Goal: Use online tool/utility: Utilize a website feature to perform a specific function

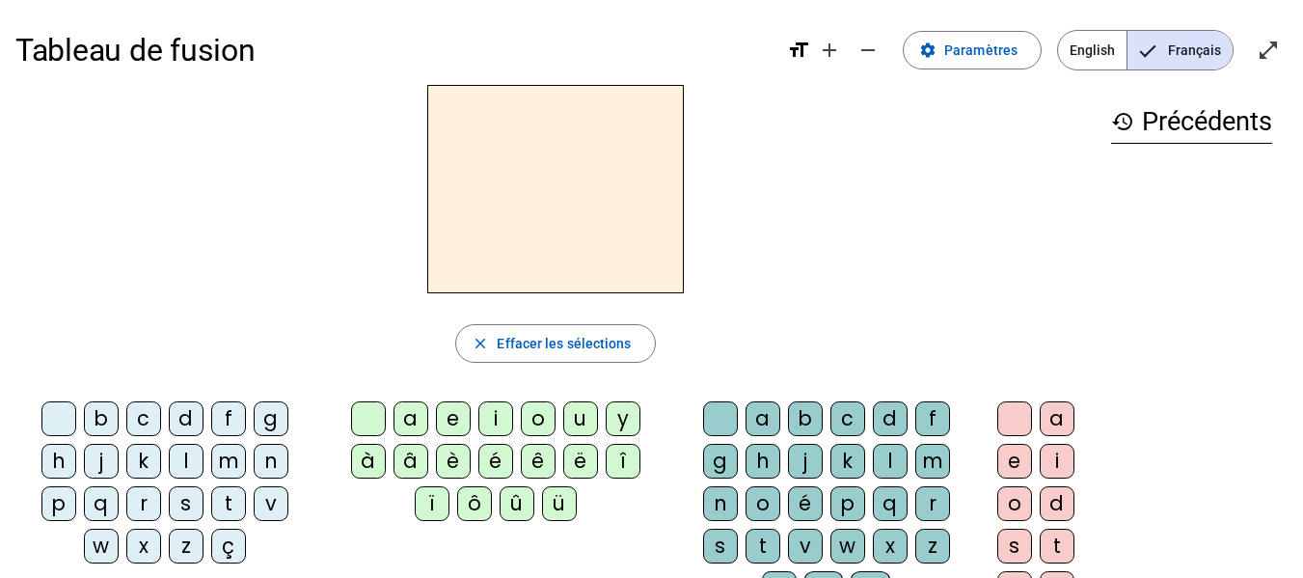
click at [237, 456] on div "m" at bounding box center [228, 461] width 35 height 35
click at [413, 424] on div "a" at bounding box center [411, 418] width 35 height 35
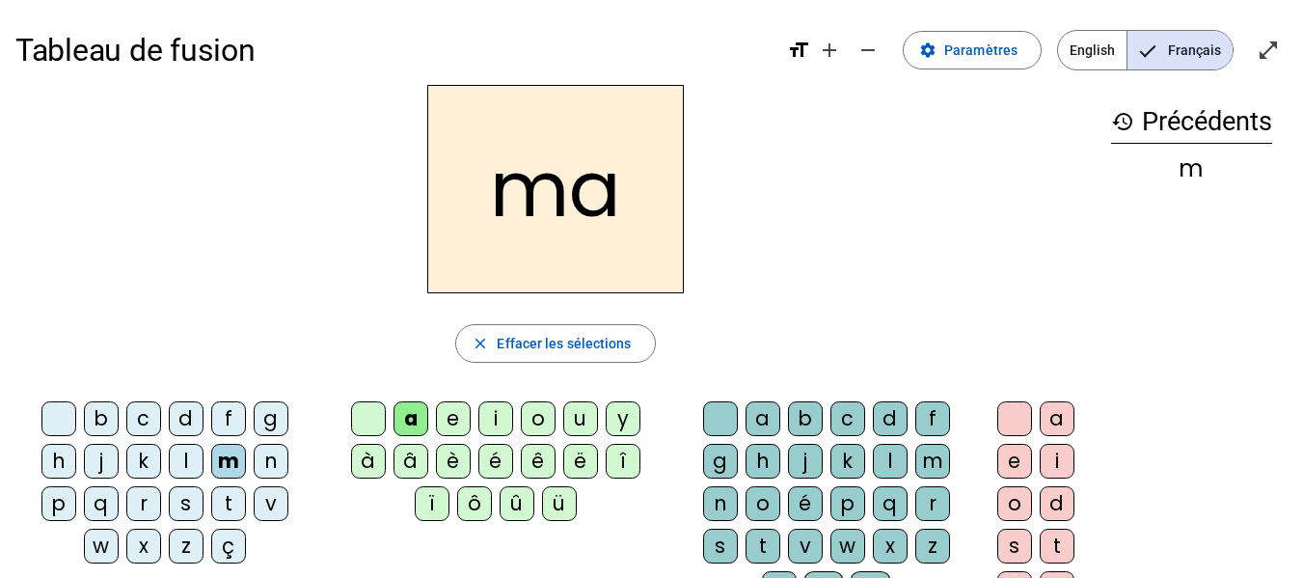
click at [232, 507] on div "t" at bounding box center [228, 503] width 35 height 35
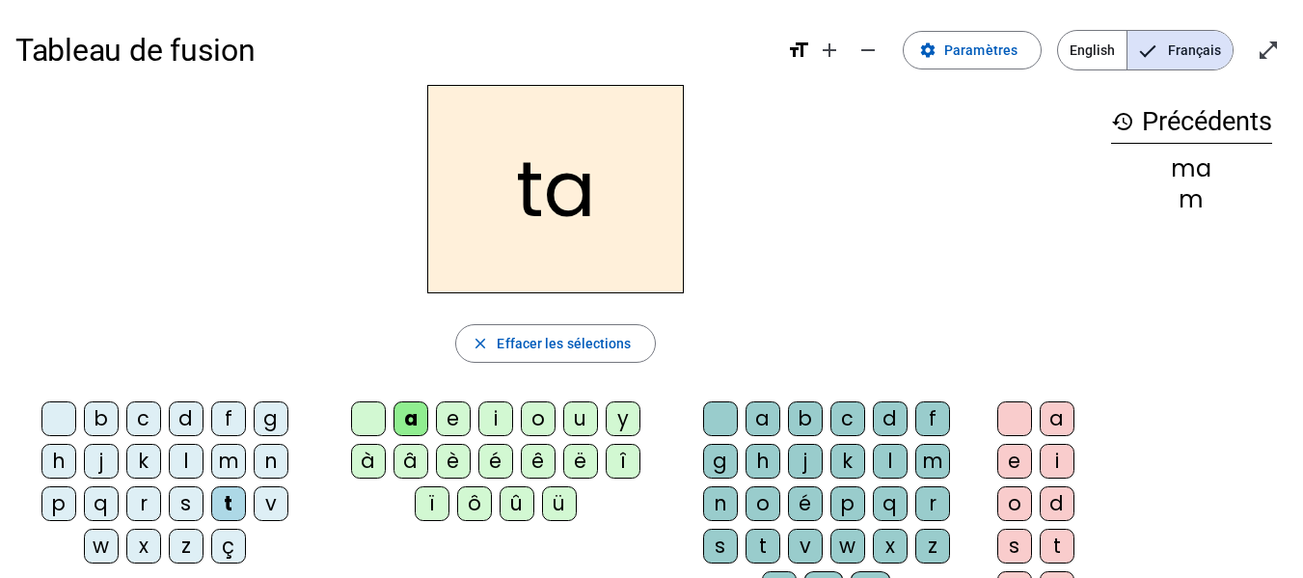
click at [188, 459] on div "l" at bounding box center [186, 461] width 35 height 35
click at [185, 505] on div "s" at bounding box center [186, 503] width 35 height 35
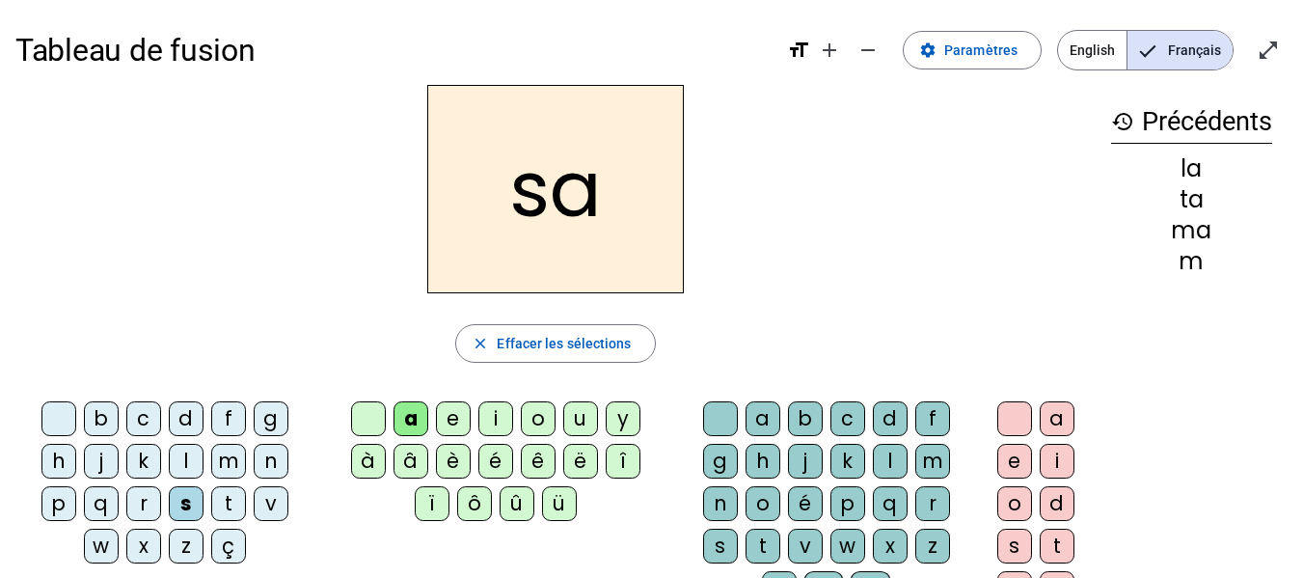
click at [892, 454] on div "l" at bounding box center [890, 461] width 35 height 35
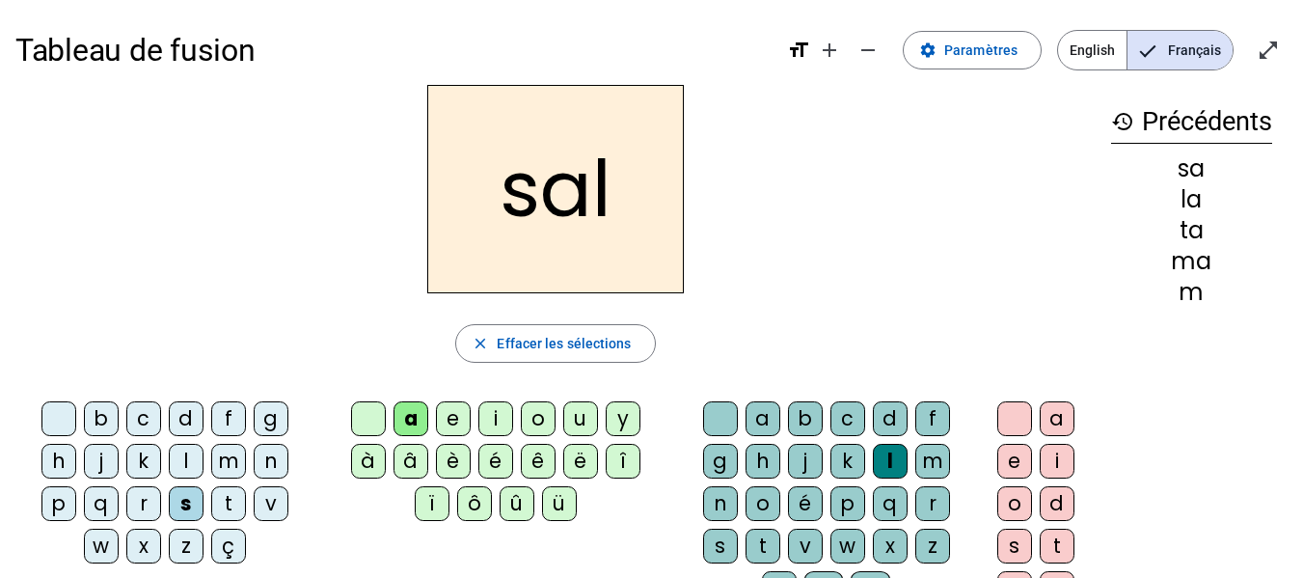
click at [102, 417] on div "b" at bounding box center [101, 418] width 35 height 35
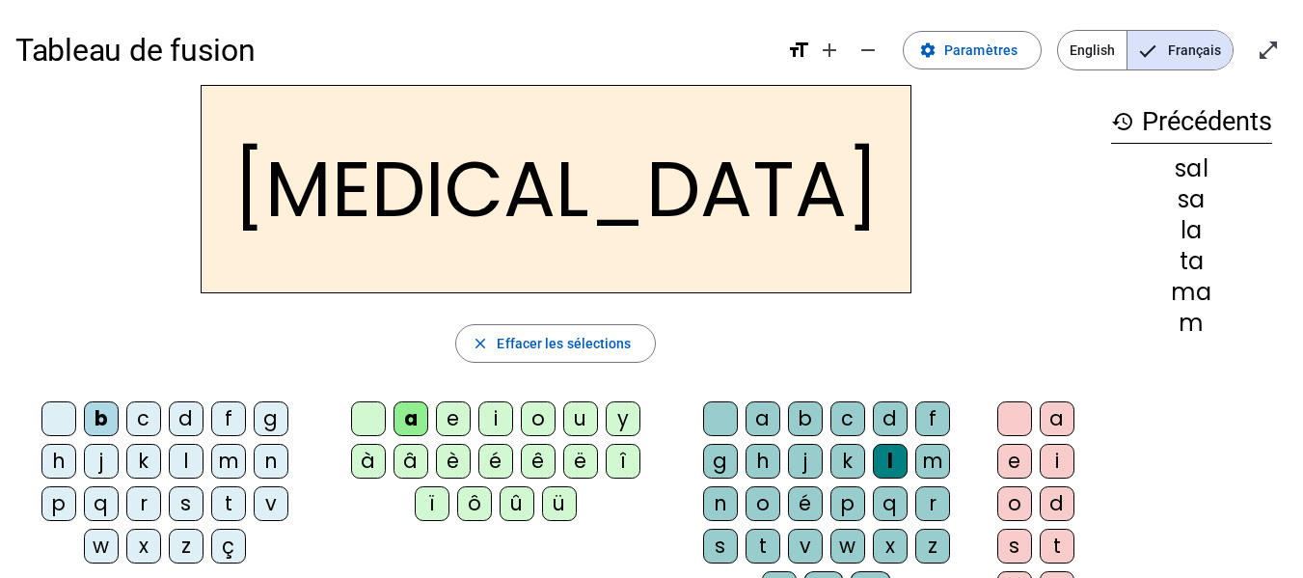
click at [229, 460] on div "m" at bounding box center [228, 461] width 35 height 35
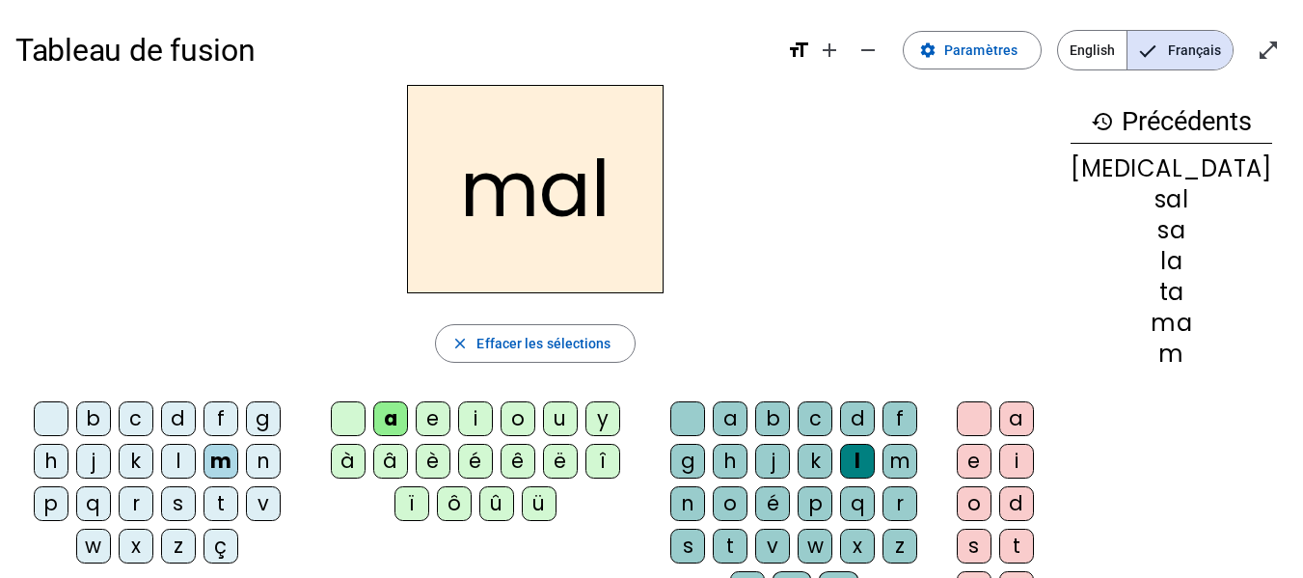
click at [493, 419] on div "i" at bounding box center [475, 418] width 35 height 35
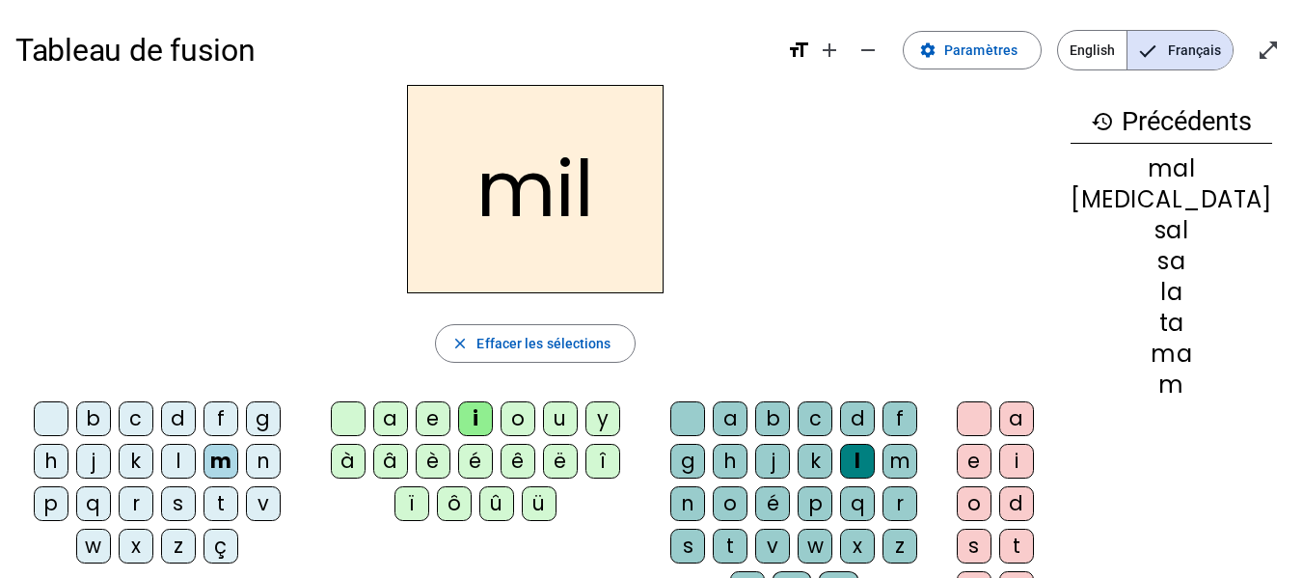
click at [185, 501] on div "s" at bounding box center [178, 503] width 35 height 35
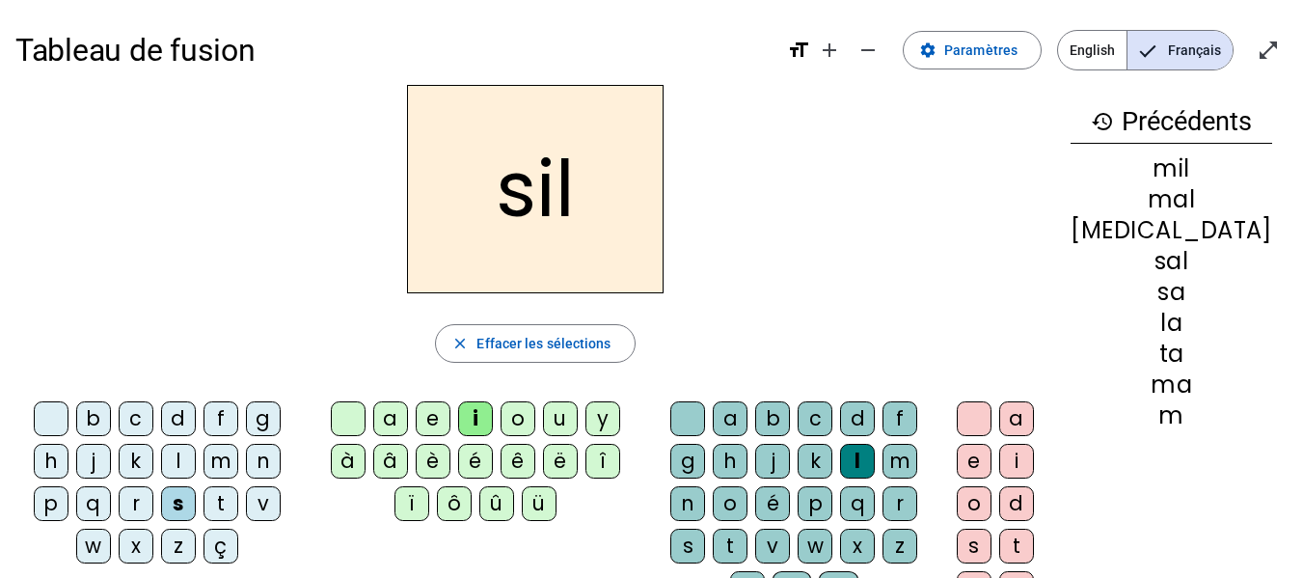
click at [705, 414] on div at bounding box center [687, 418] width 35 height 35
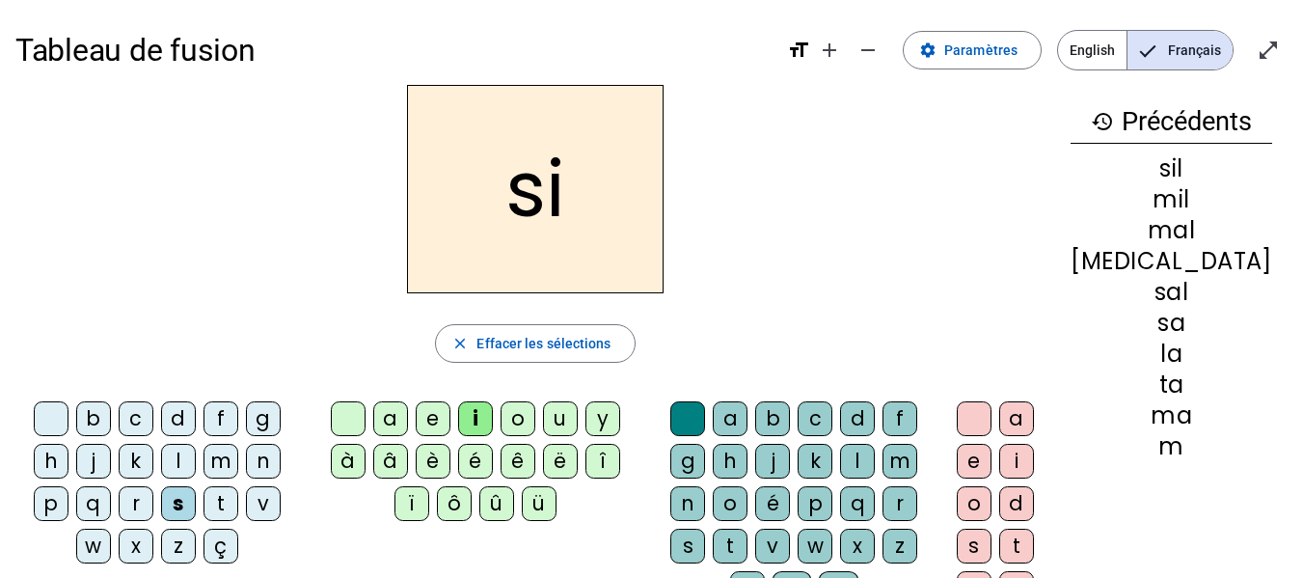
click at [451, 416] on div "e" at bounding box center [433, 418] width 35 height 35
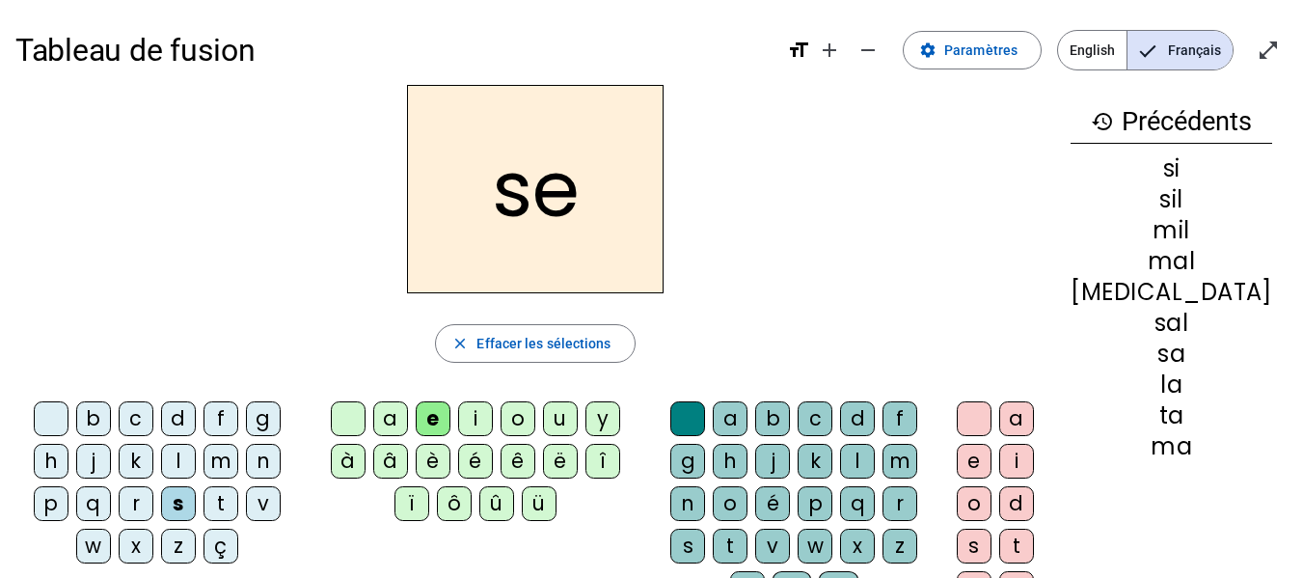
click at [578, 419] on div "u" at bounding box center [560, 418] width 35 height 35
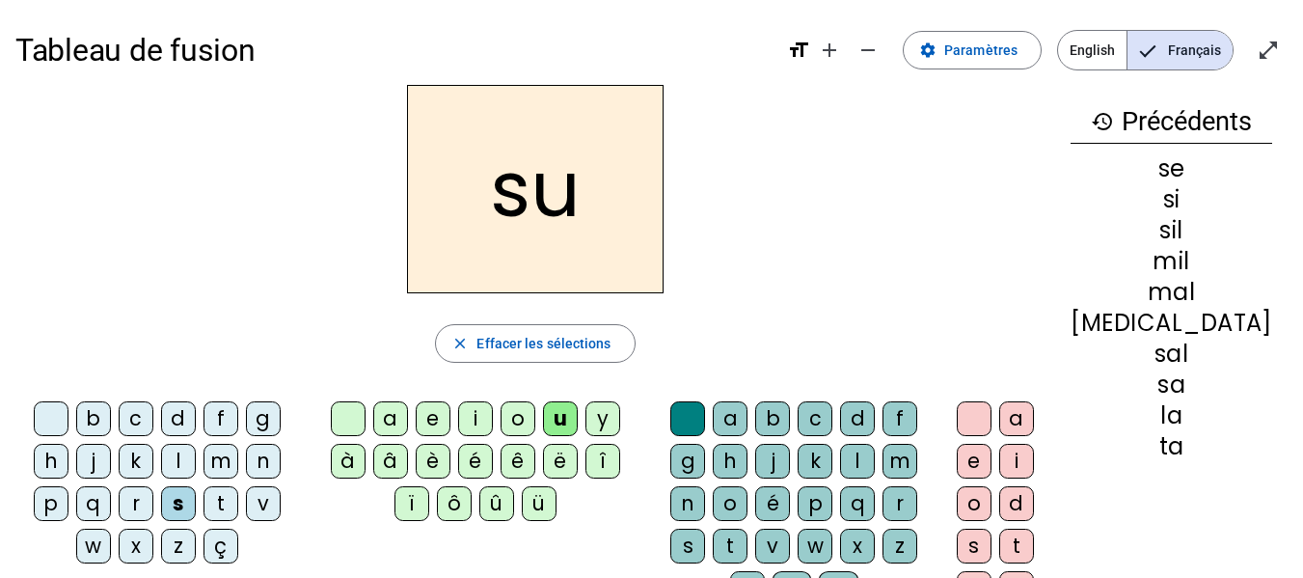
click at [917, 503] on div "r" at bounding box center [900, 503] width 35 height 35
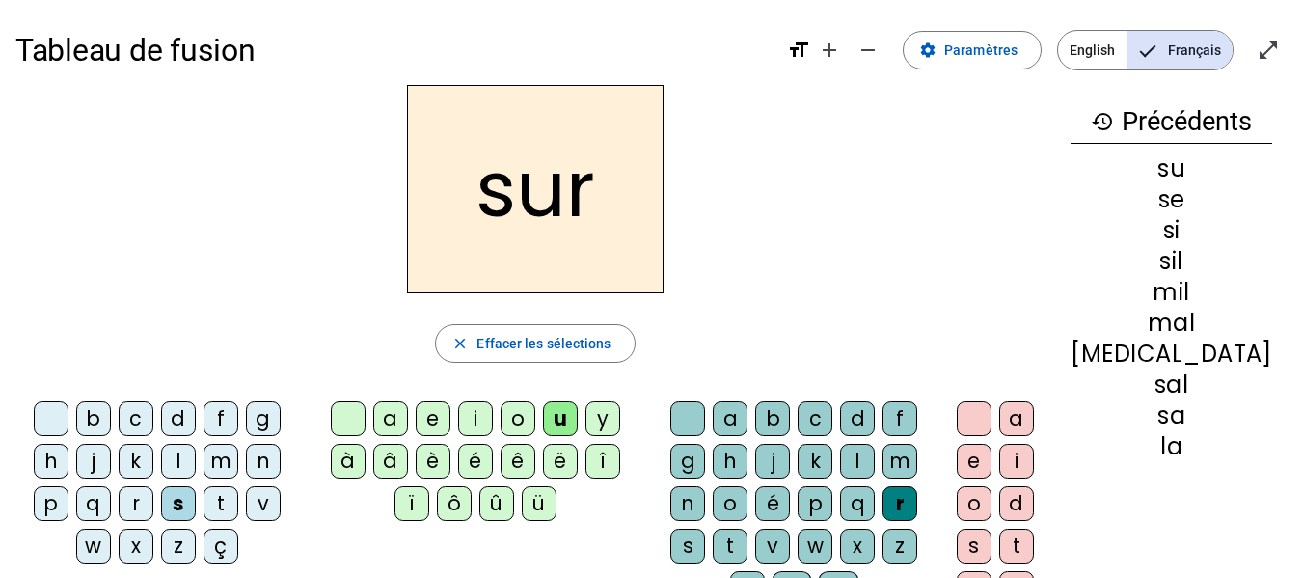
click at [231, 455] on div "m" at bounding box center [221, 461] width 35 height 35
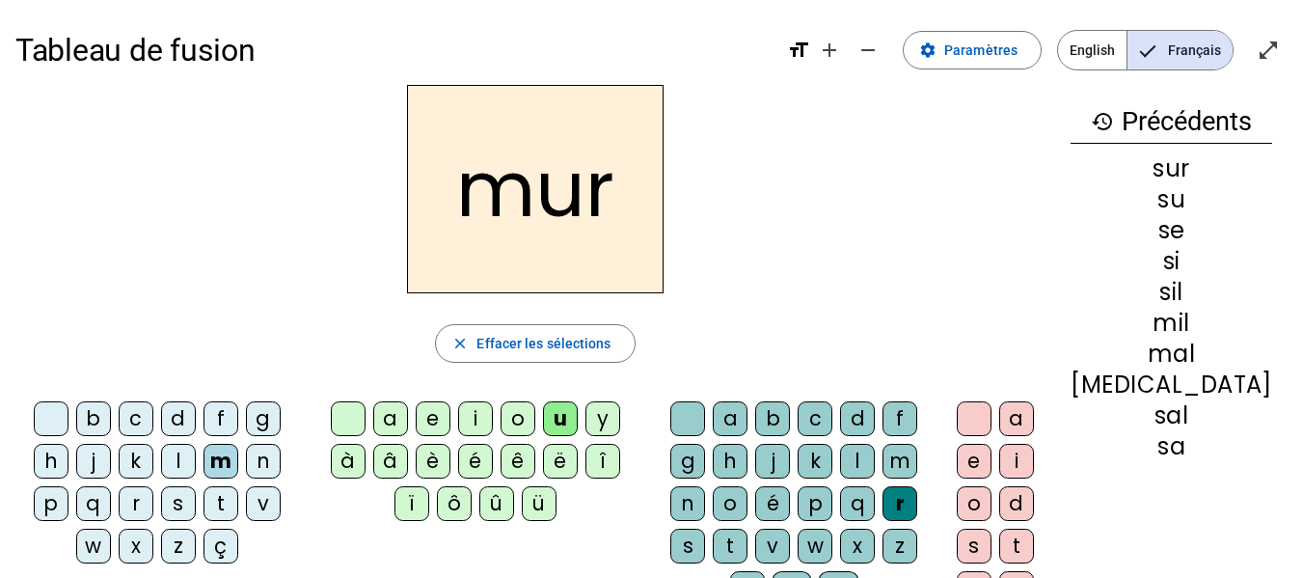
click at [186, 415] on div "d" at bounding box center [178, 418] width 35 height 35
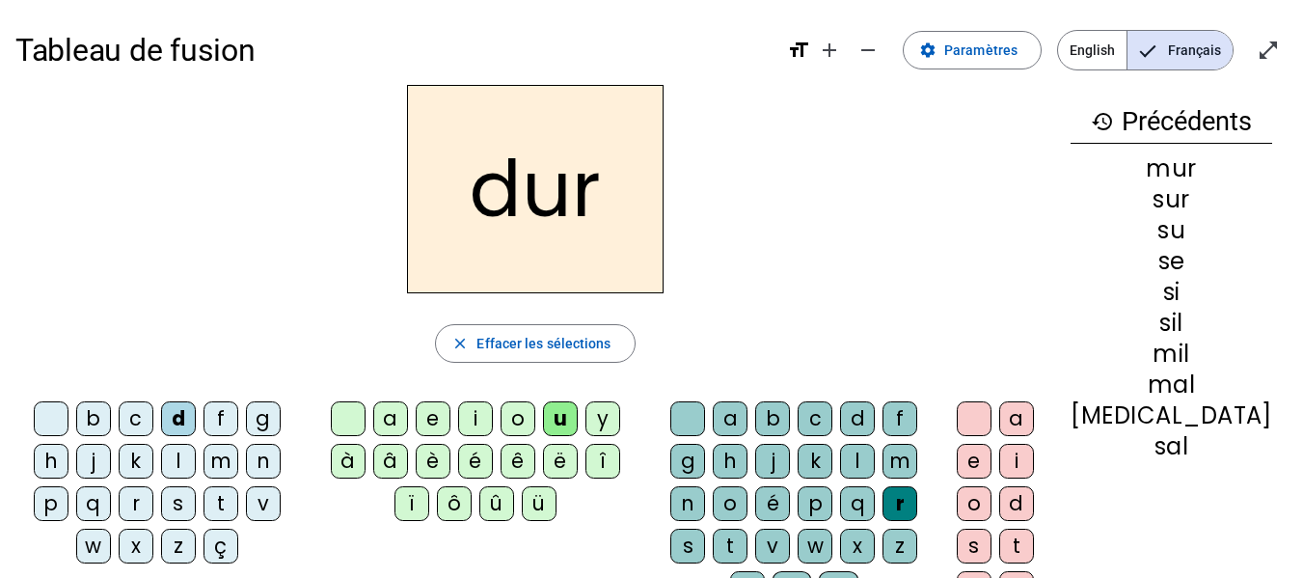
click at [705, 420] on div at bounding box center [687, 418] width 35 height 35
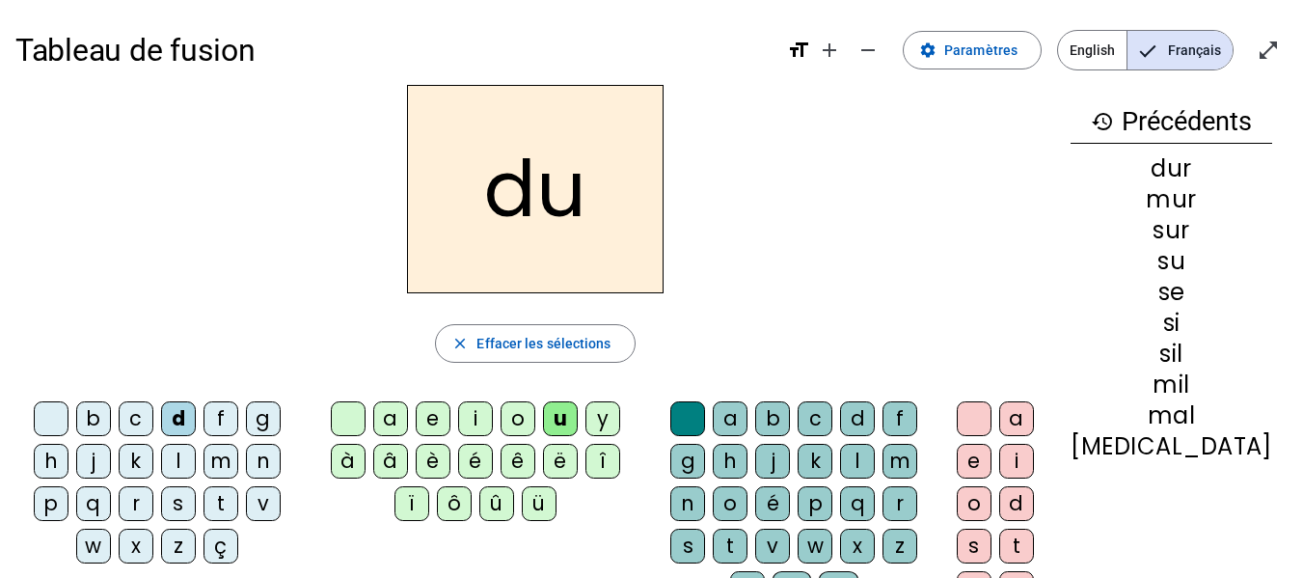
click at [111, 414] on div "b" at bounding box center [93, 418] width 35 height 35
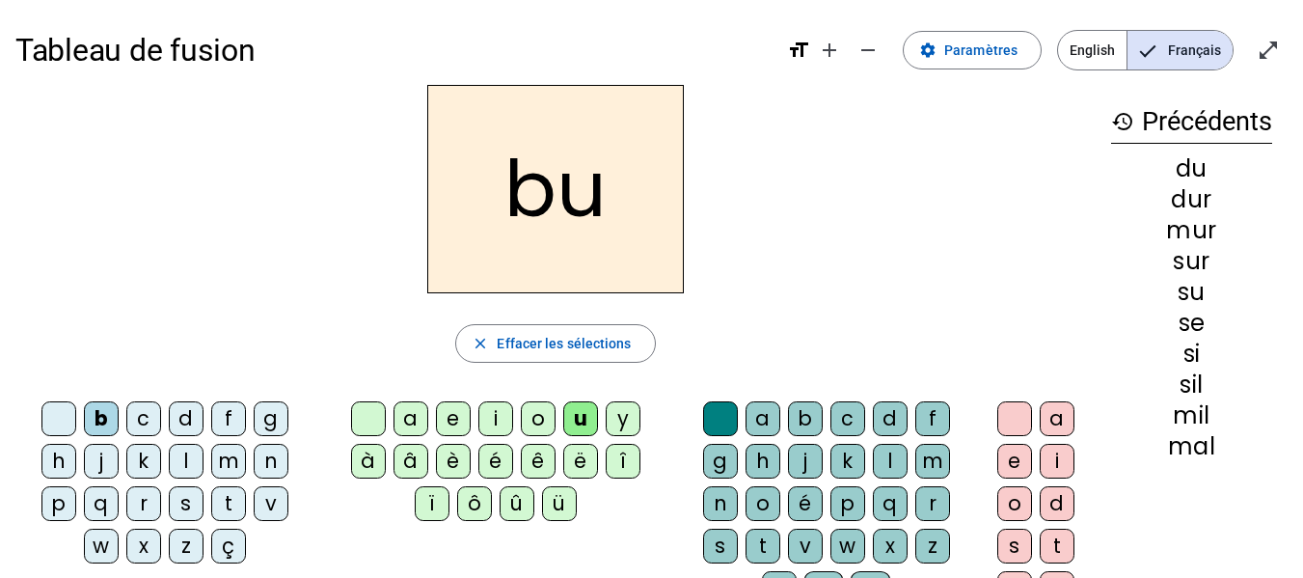
click at [271, 495] on div "v" at bounding box center [271, 503] width 35 height 35
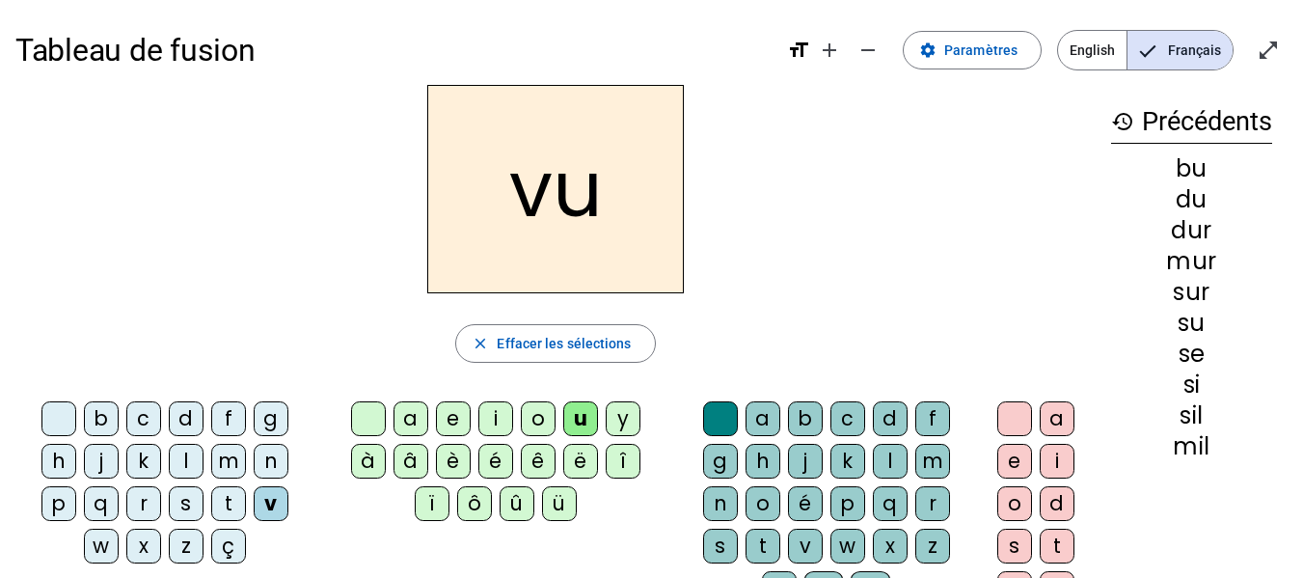
click at [232, 502] on div "t" at bounding box center [228, 503] width 35 height 35
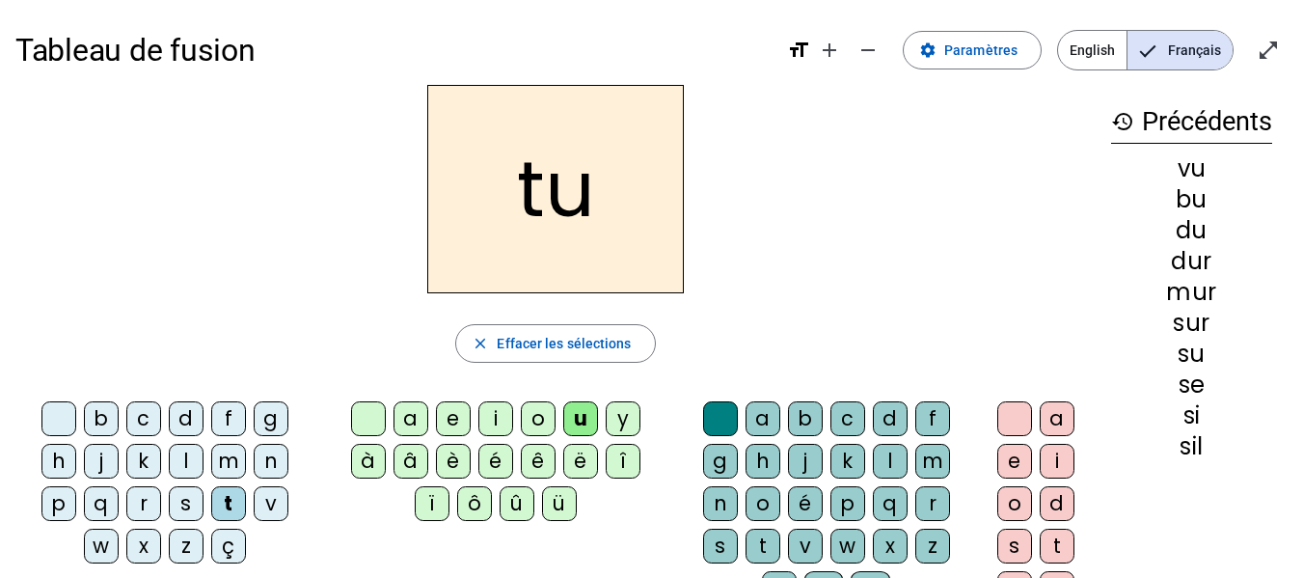
click at [176, 451] on div "l" at bounding box center [186, 461] width 35 height 35
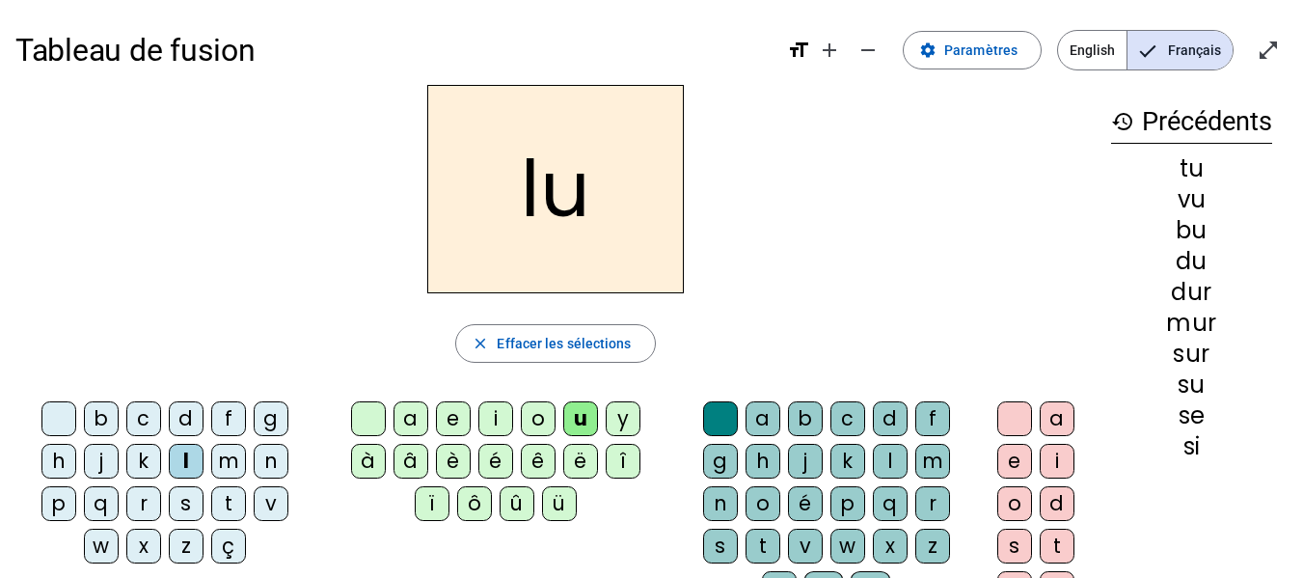
click at [172, 415] on div "d" at bounding box center [186, 418] width 35 height 35
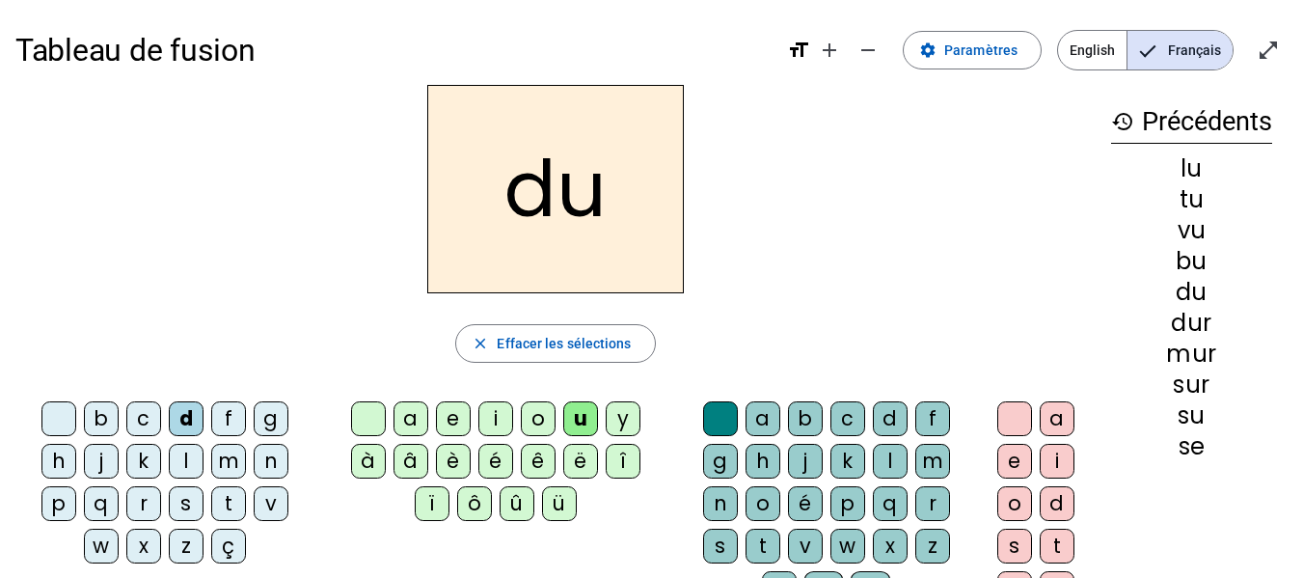
click at [172, 415] on div "d" at bounding box center [186, 418] width 35 height 35
click at [96, 421] on div "b" at bounding box center [101, 418] width 35 height 35
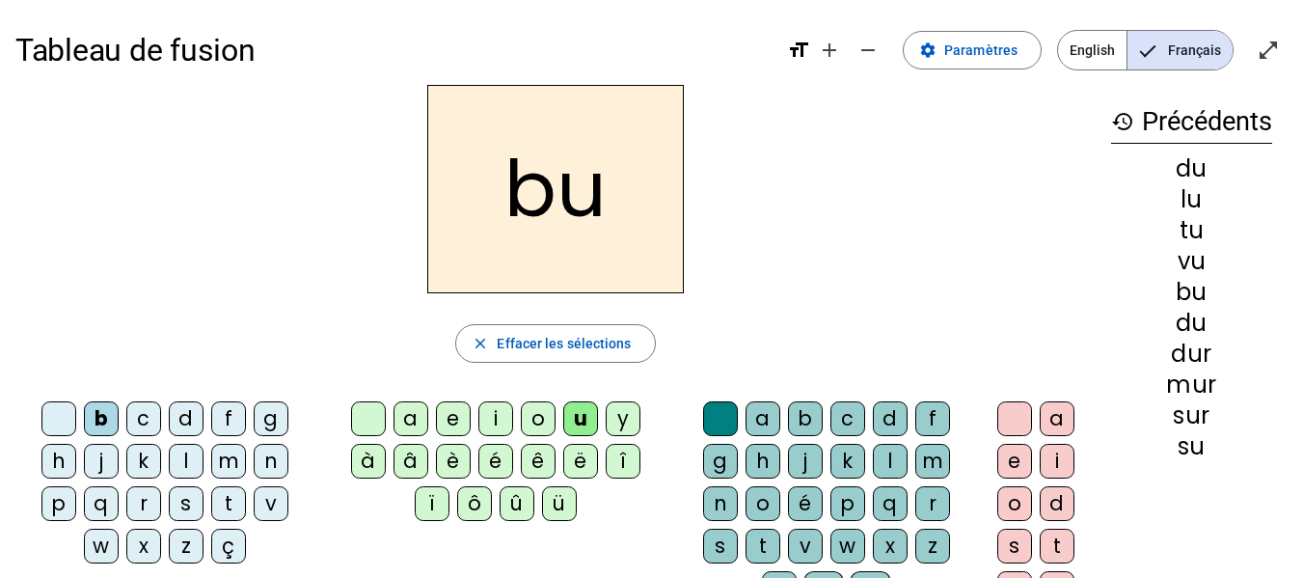
click at [263, 512] on div "v" at bounding box center [271, 503] width 35 height 35
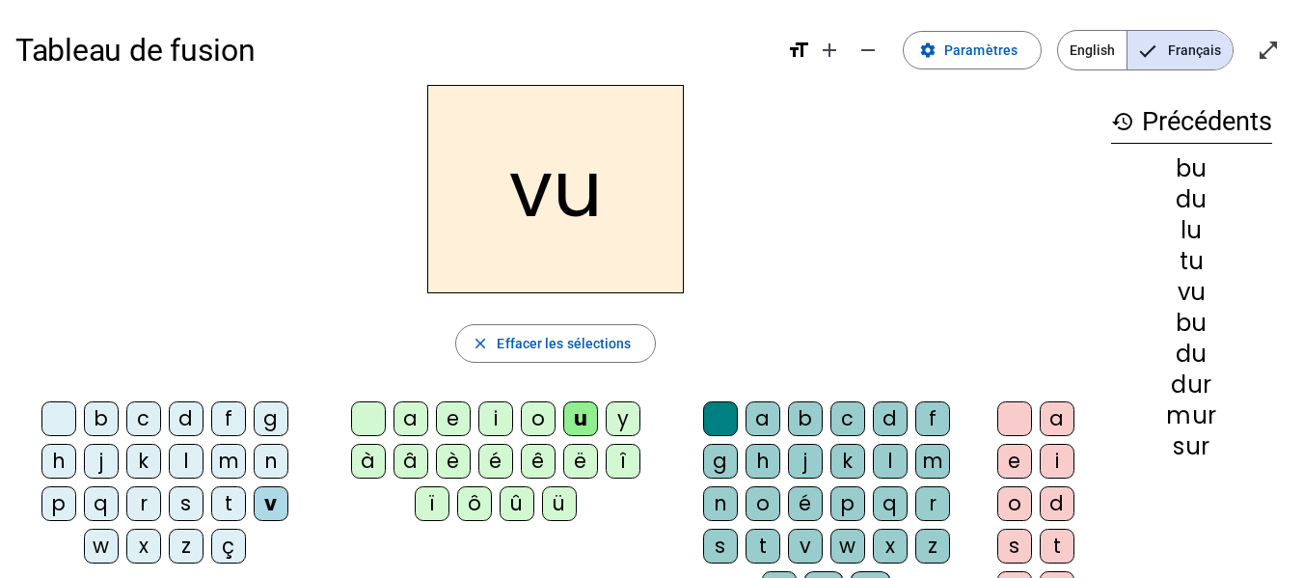
click at [184, 473] on div "l" at bounding box center [186, 461] width 35 height 35
